Goal: Find specific page/section: Find specific page/section

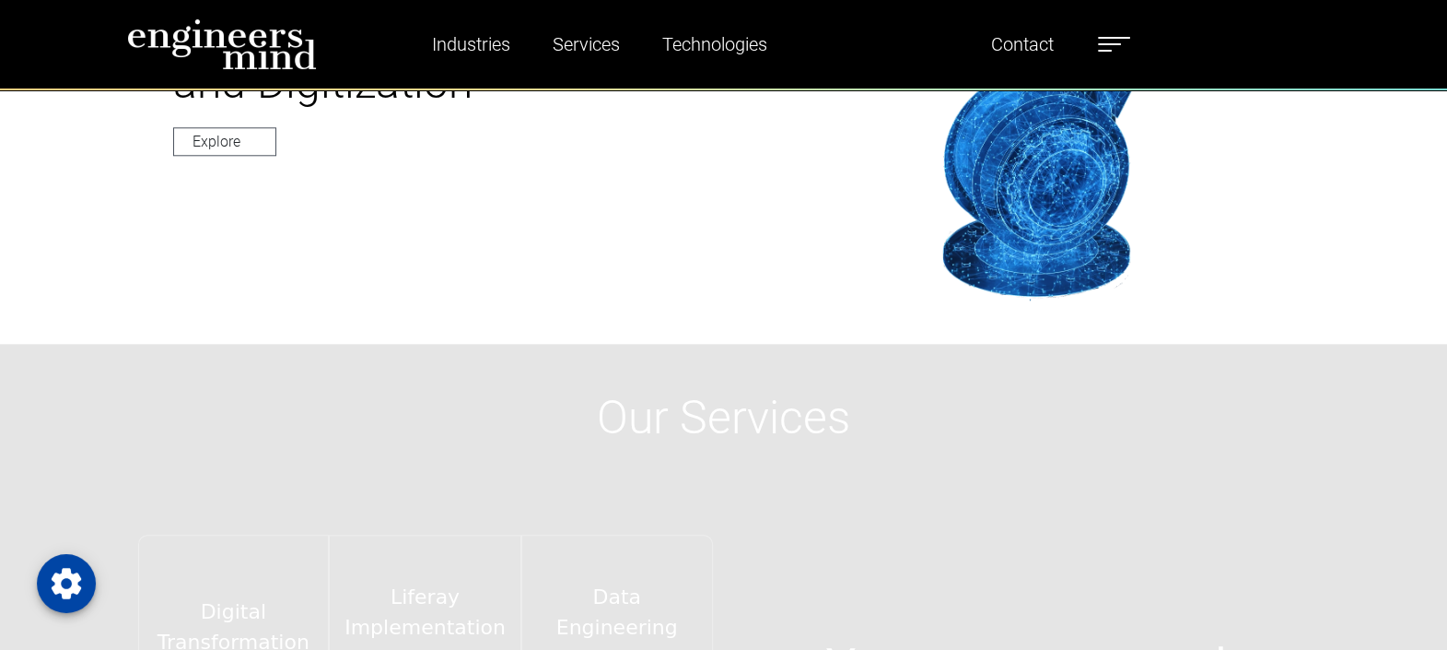
click at [1111, 28] on ul "Industries Financial Services Healthcare Manufacturing Services Digital Transfo…" at bounding box center [760, 44] width 758 height 42
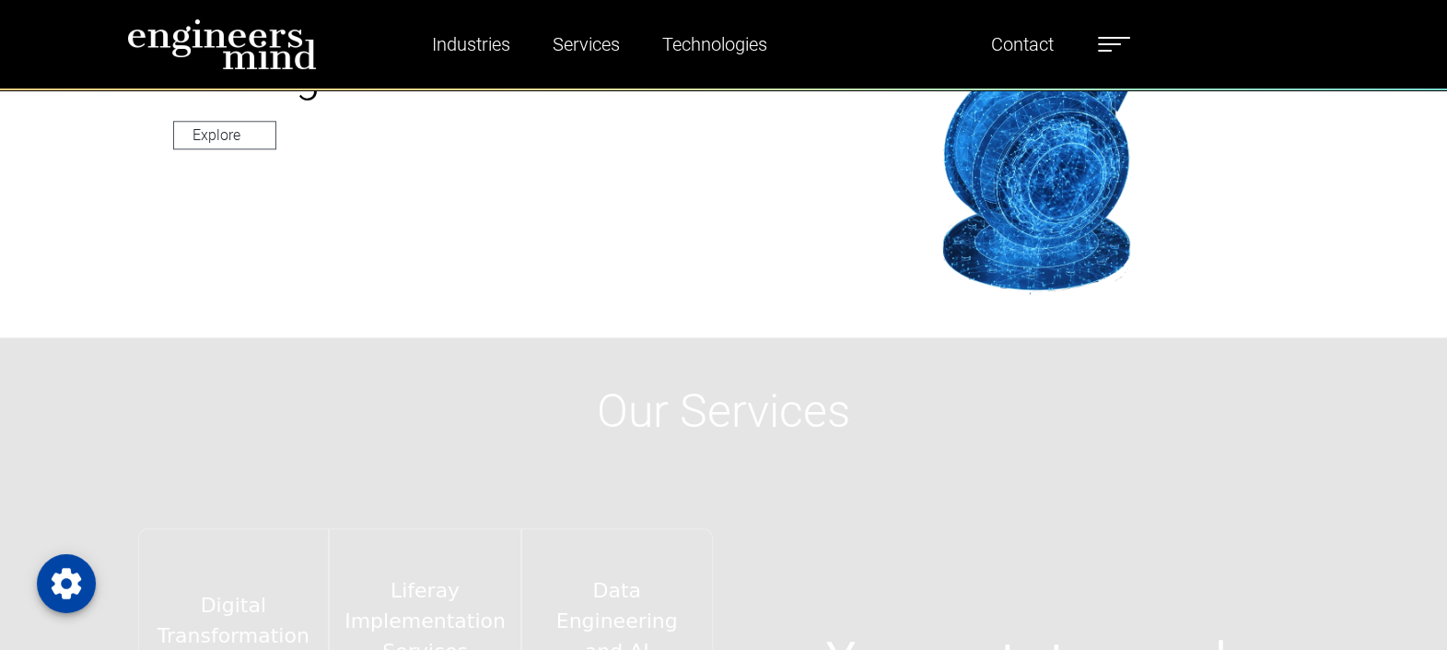
scroll to position [2433, 0]
click at [1107, 41] on label at bounding box center [1114, 44] width 32 height 24
